Goal: Task Accomplishment & Management: Manage account settings

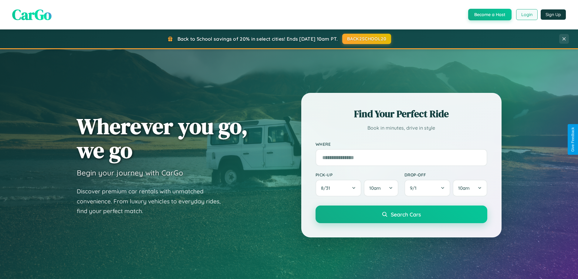
click at [526, 15] on button "Login" at bounding box center [527, 14] width 22 height 11
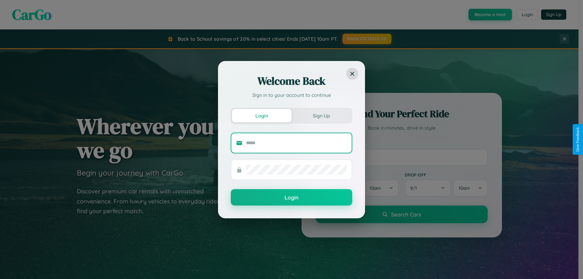
click at [296, 143] on input "text" at bounding box center [296, 143] width 101 height 10
type input "**********"
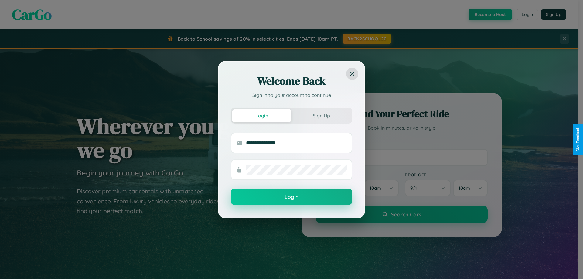
click at [291, 197] on button "Login" at bounding box center [291, 196] width 121 height 16
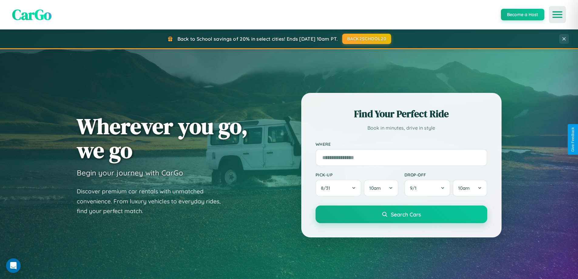
click at [557, 15] on icon "Open menu" at bounding box center [557, 14] width 9 height 5
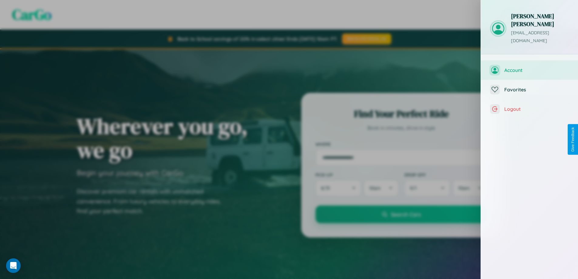
click at [529, 67] on span "Account" at bounding box center [536, 70] width 65 height 6
